Goal: Task Accomplishment & Management: Use online tool/utility

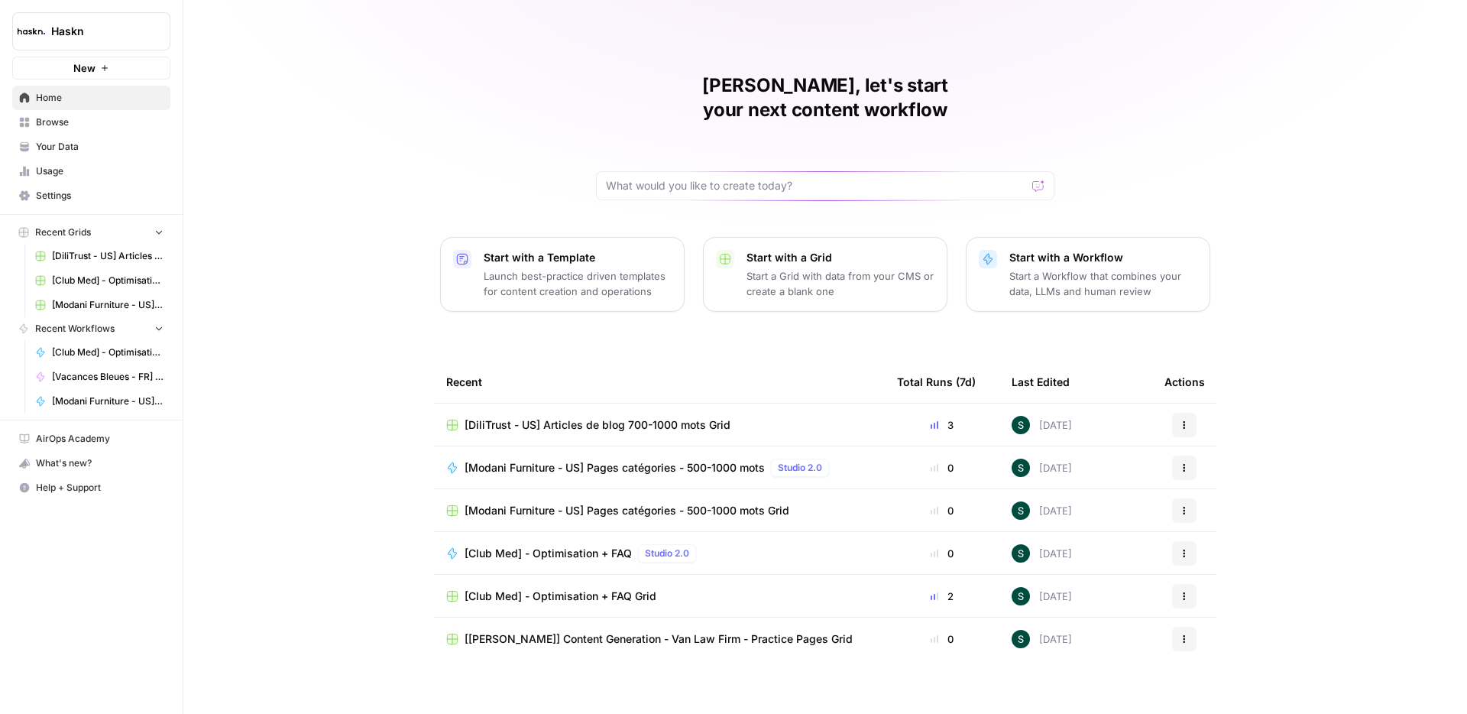
click at [61, 121] on span "Browse" at bounding box center [100, 122] width 128 height 14
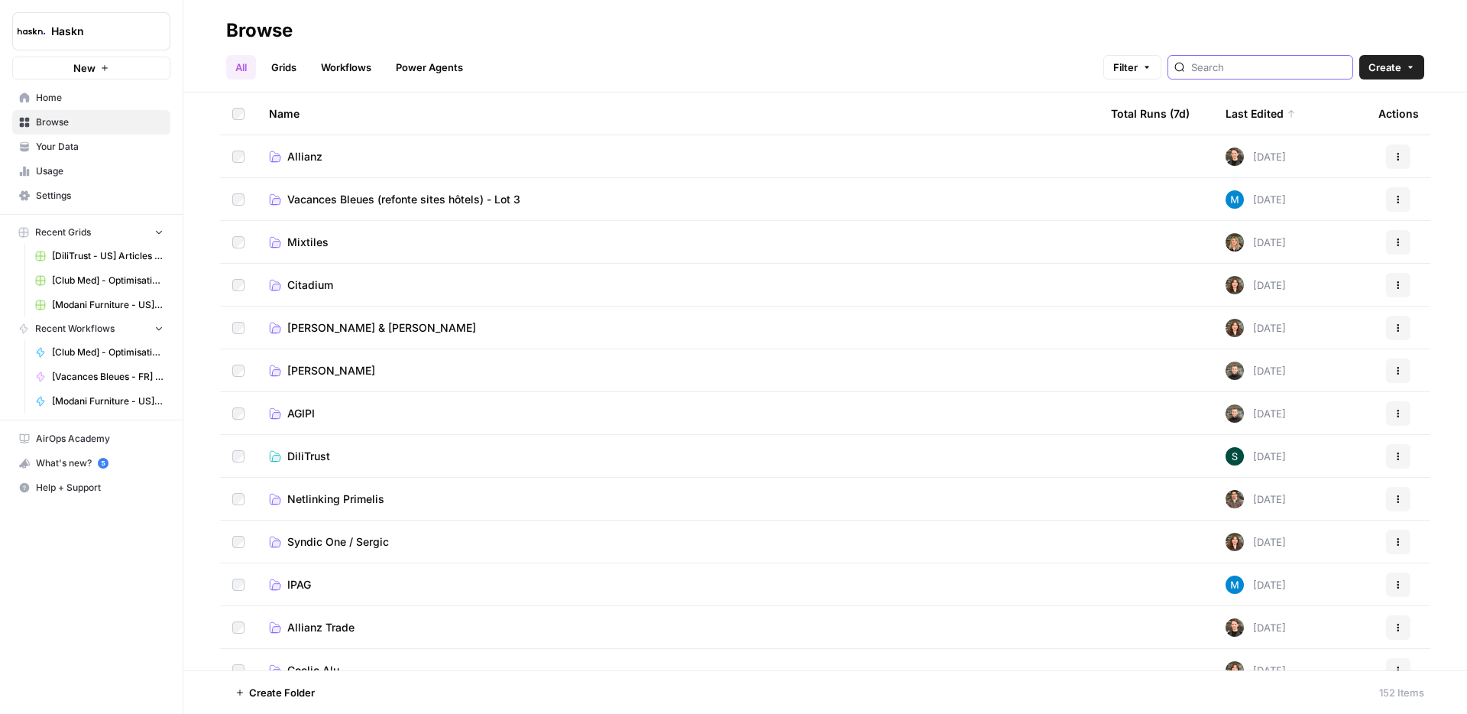
click at [1303, 68] on input "search" at bounding box center [1268, 67] width 155 height 15
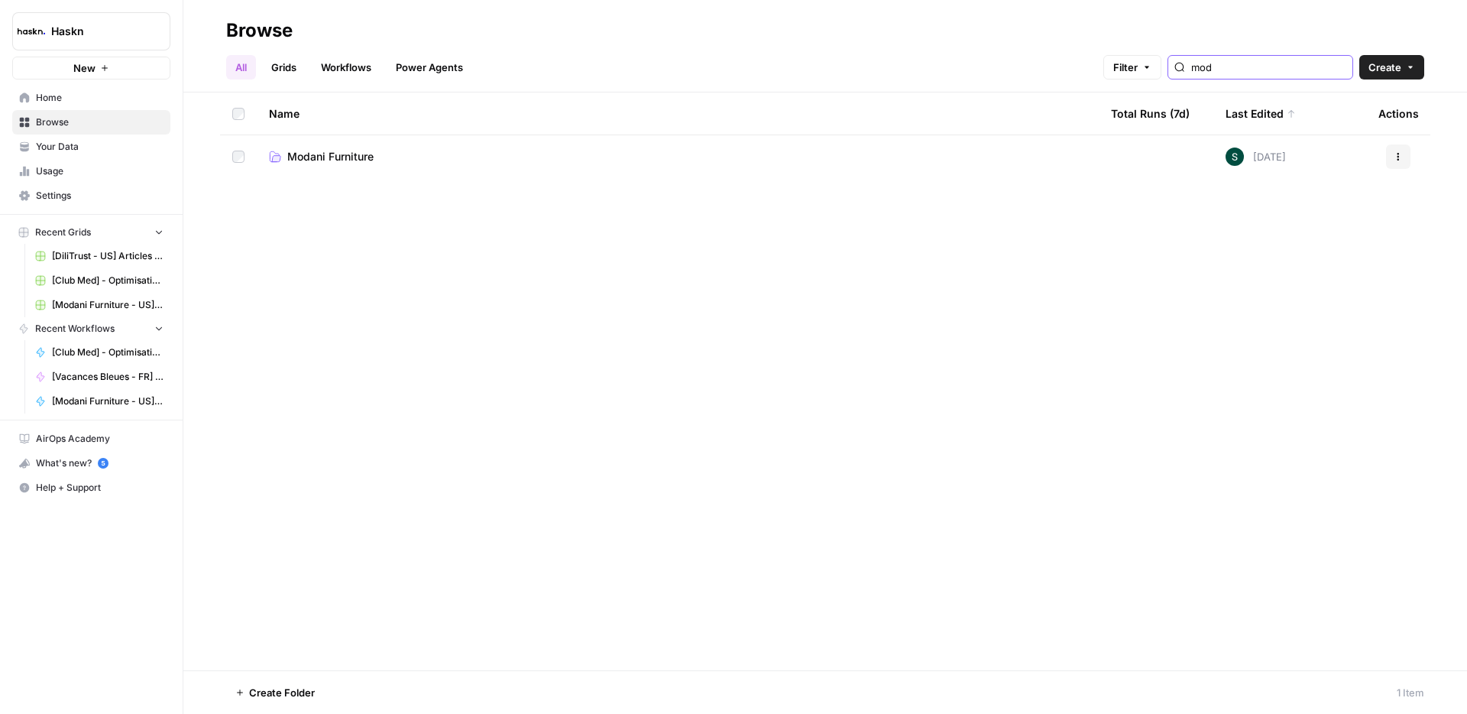
type input "mod"
click at [402, 155] on link "Modani Furniture" at bounding box center [677, 156] width 817 height 15
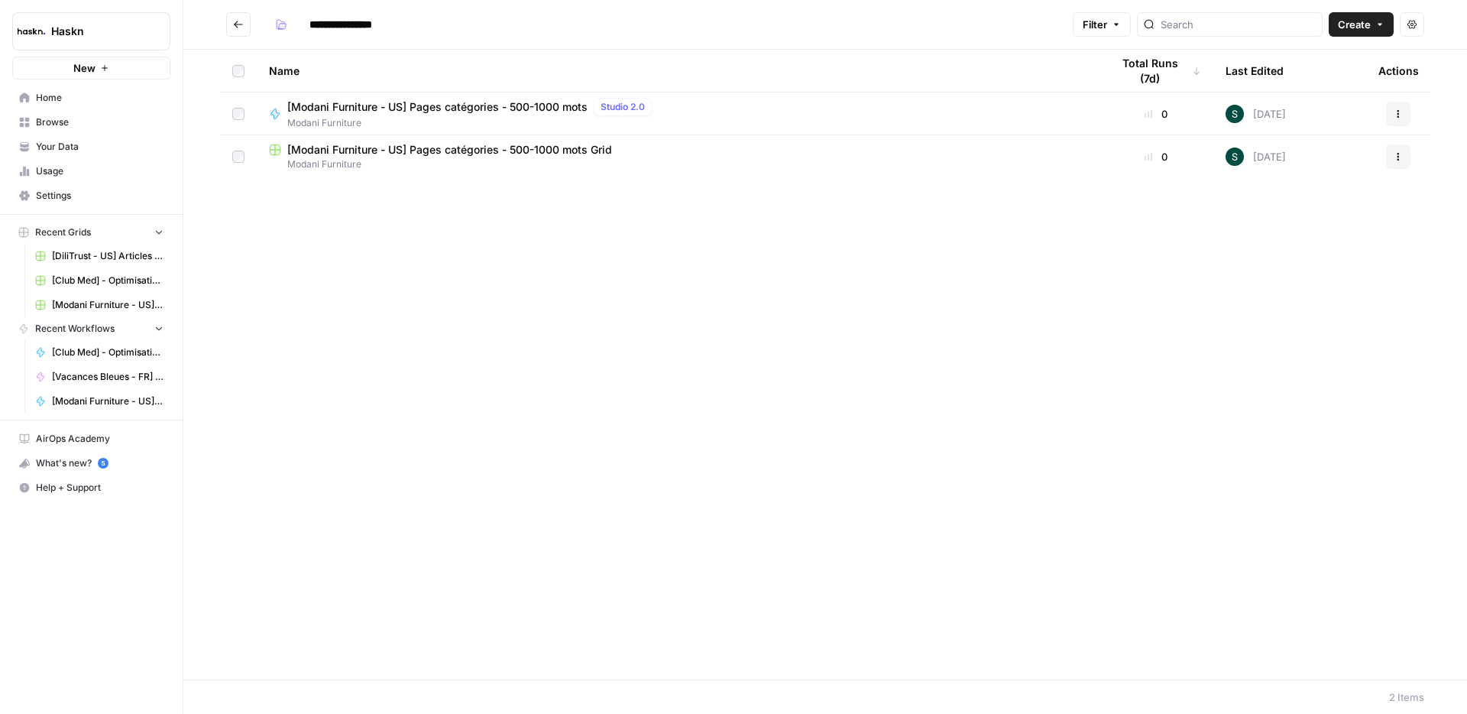
click at [480, 147] on span "[Modani Furniture - US] Pages catégories - 500-1000 mots Grid" at bounding box center [449, 149] width 325 height 15
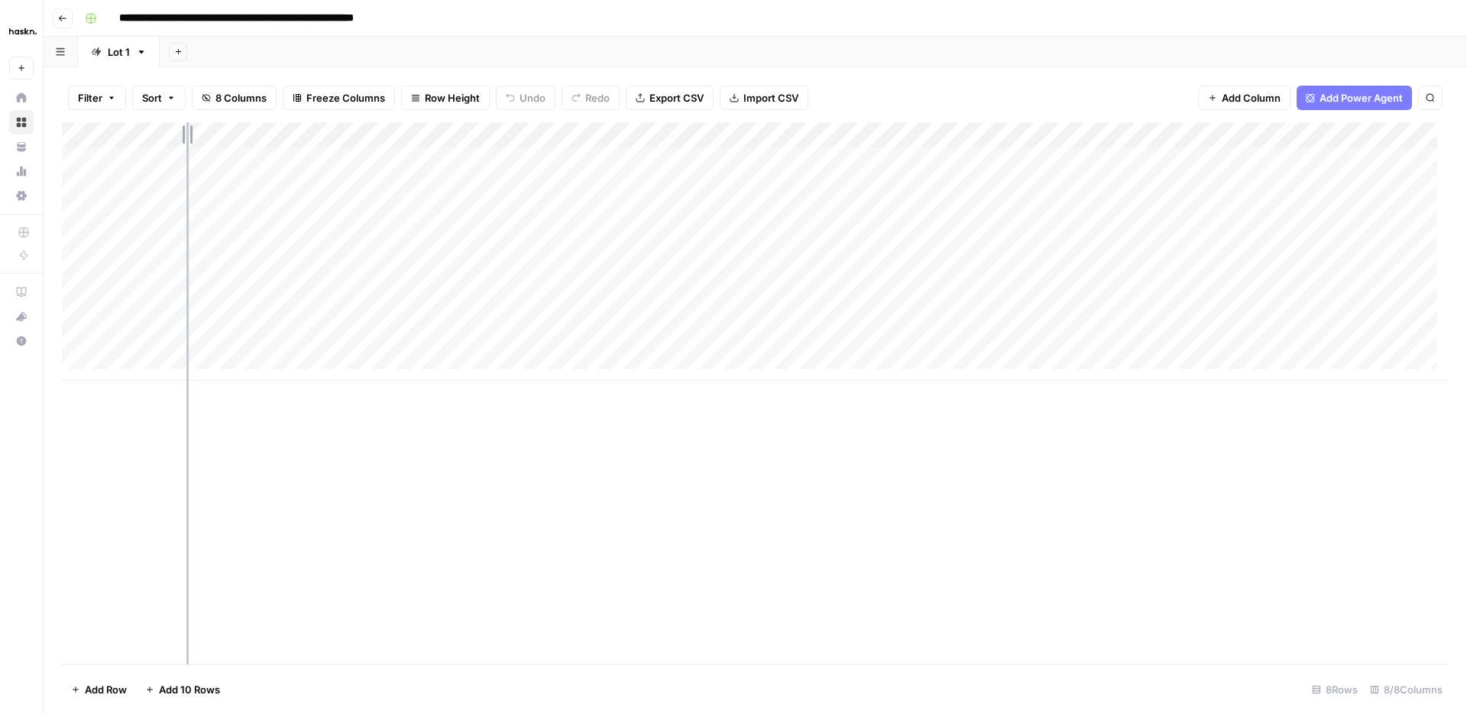
drag, startPoint x: 336, startPoint y: 128, endPoint x: 186, endPoint y: 126, distance: 149.7
click at [186, 126] on div "Add Column" at bounding box center [755, 251] width 1387 height 258
drag, startPoint x: 1208, startPoint y: 126, endPoint x: 1076, endPoint y: 129, distance: 132.2
click at [1076, 129] on div "Add Column" at bounding box center [755, 251] width 1387 height 258
drag, startPoint x: 853, startPoint y: 128, endPoint x: 733, endPoint y: 130, distance: 120.0
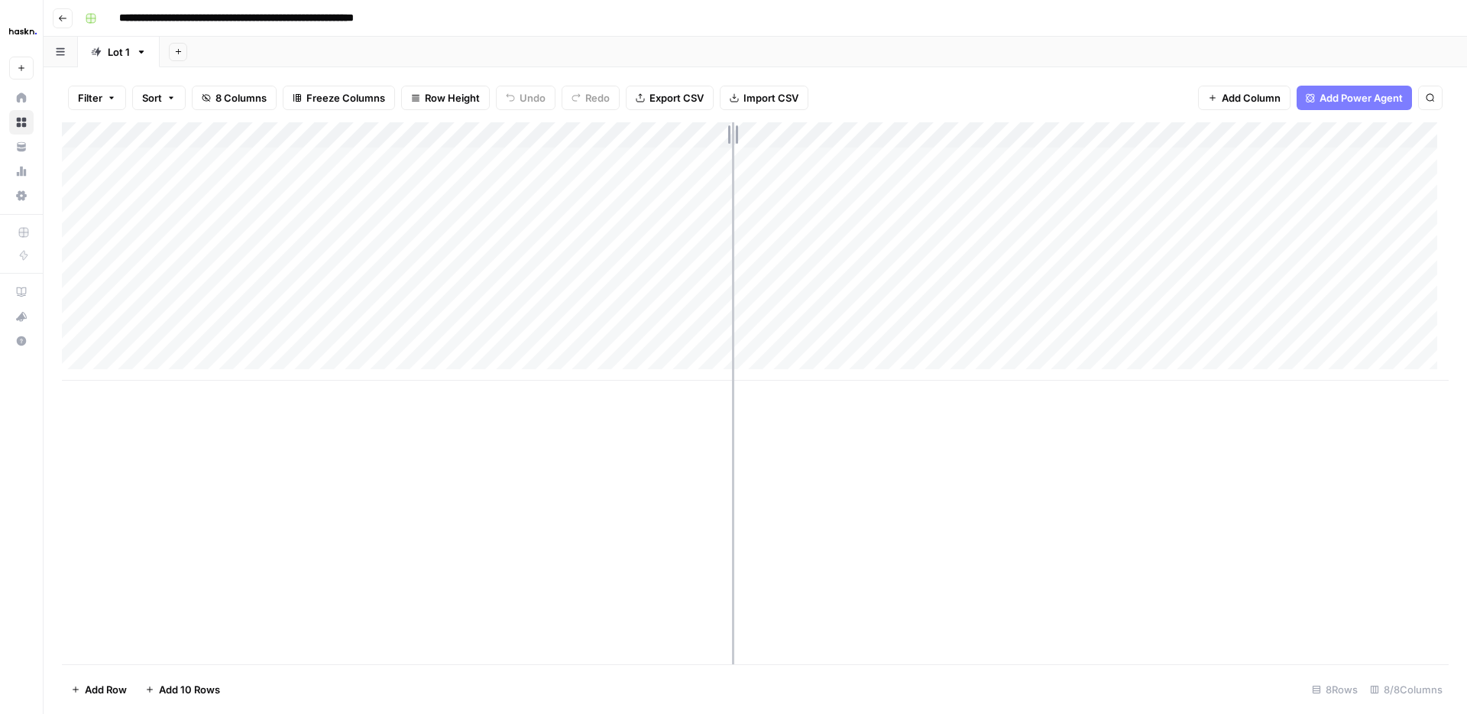
click at [733, 130] on div "Add Column" at bounding box center [755, 251] width 1387 height 258
drag, startPoint x: 631, startPoint y: 125, endPoint x: 503, endPoint y: 133, distance: 128.6
click at [503, 133] on div "Add Column" at bounding box center [755, 251] width 1387 height 258
drag, startPoint x: 411, startPoint y: 126, endPoint x: 336, endPoint y: 126, distance: 74.9
click at [336, 126] on div "Add Column" at bounding box center [755, 251] width 1387 height 258
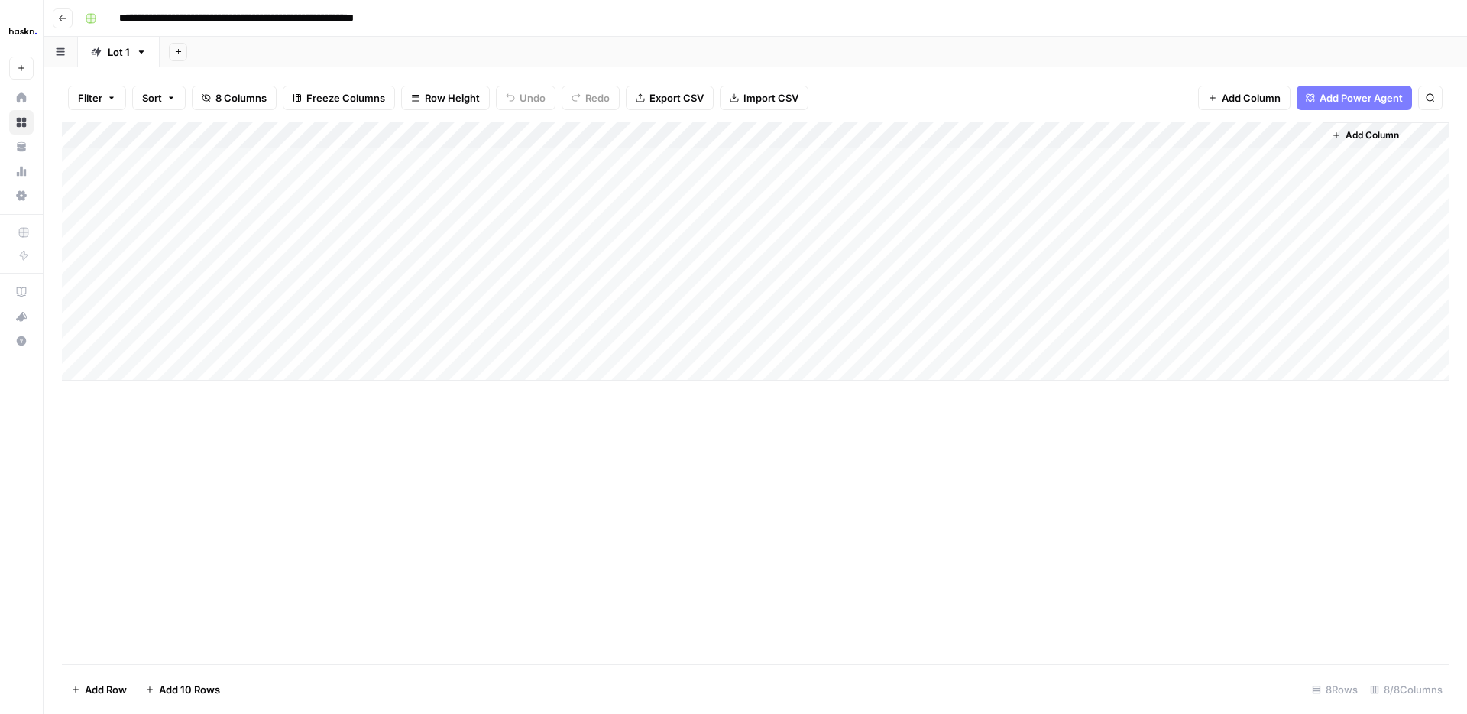
click at [1138, 184] on div "Add Column" at bounding box center [755, 251] width 1387 height 258
click at [1147, 208] on div "Add Column" at bounding box center [755, 251] width 1387 height 258
click at [1145, 237] on div "Add Column" at bounding box center [755, 251] width 1387 height 258
click at [1144, 267] on div "Add Column" at bounding box center [755, 251] width 1387 height 258
click at [1151, 290] on div "Add Column" at bounding box center [755, 251] width 1387 height 258
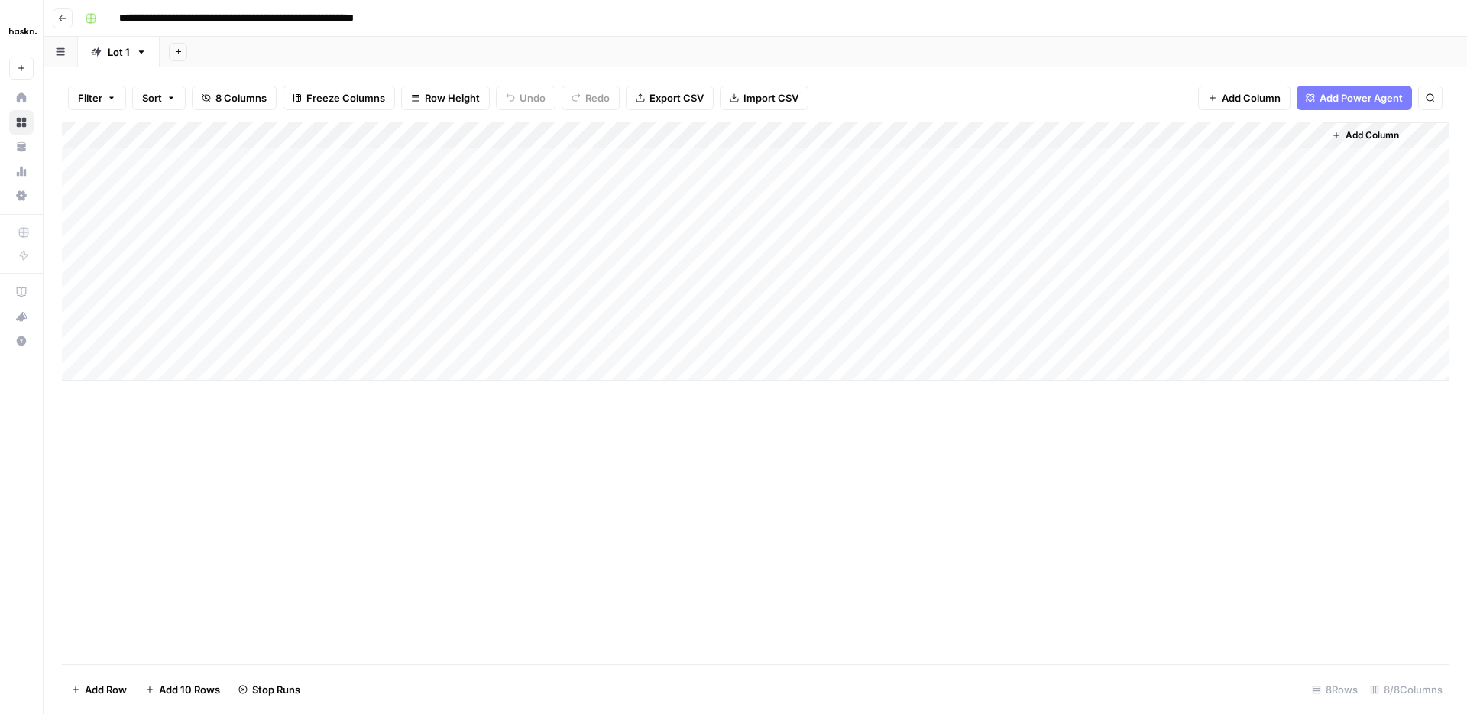
click at [1140, 317] on div "Add Column" at bounding box center [755, 251] width 1387 height 258
click at [1147, 344] on div "Add Column" at bounding box center [755, 251] width 1387 height 258
